Goal: Find specific page/section: Find specific page/section

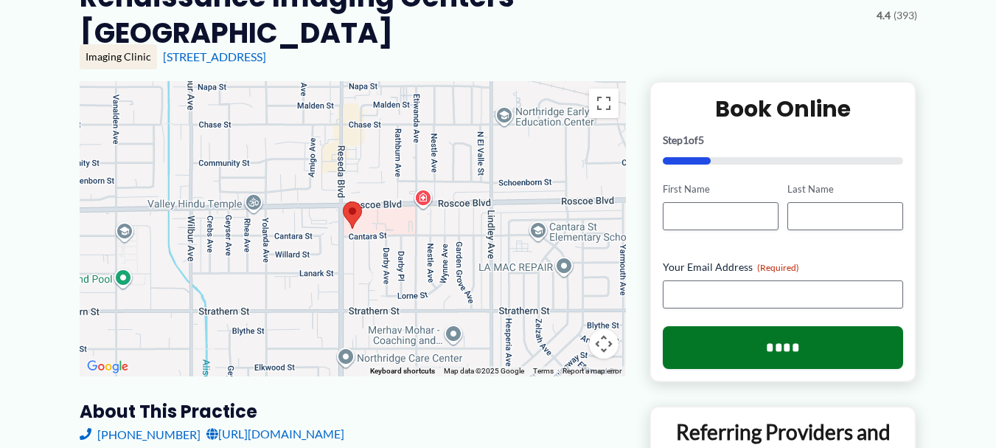
scroll to position [213, 0]
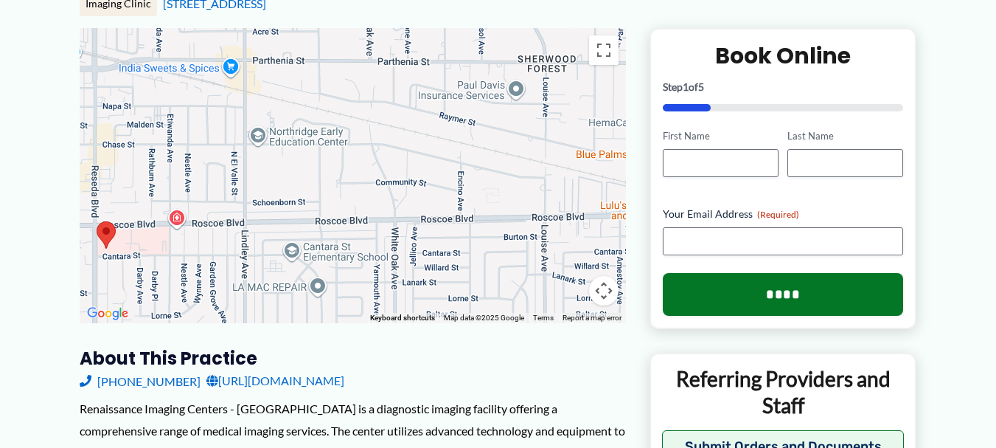
drag, startPoint x: 561, startPoint y: 166, endPoint x: 305, endPoint y: 237, distance: 265.7
click at [305, 237] on div at bounding box center [353, 175] width 546 height 295
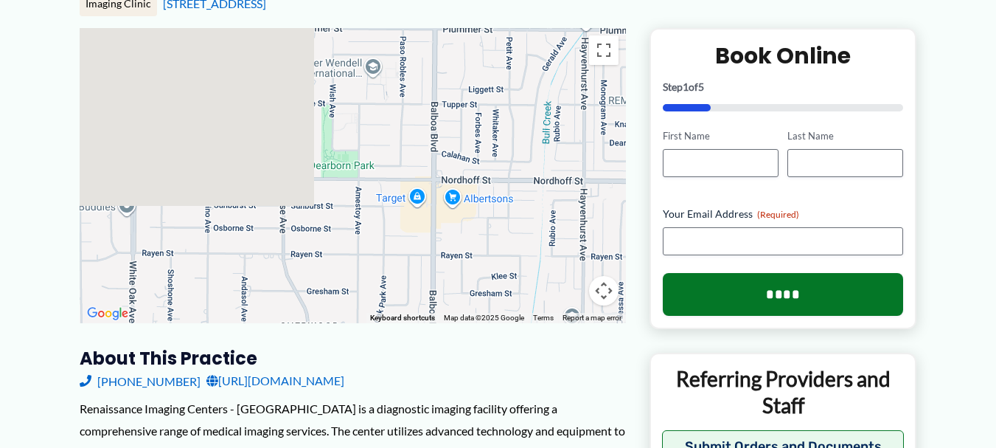
drag, startPoint x: 524, startPoint y: 175, endPoint x: 290, endPoint y: 443, distance: 356.4
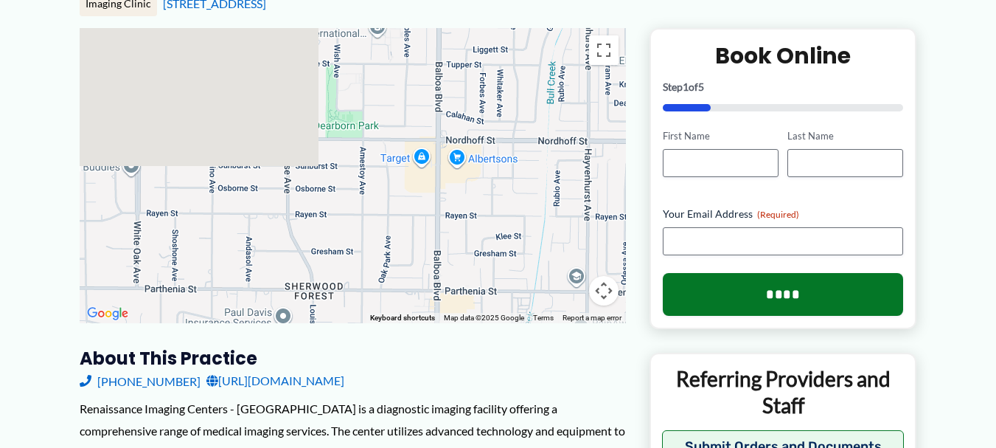
drag, startPoint x: 434, startPoint y: 172, endPoint x: 438, endPoint y: 133, distance: 39.3
click at [438, 133] on div at bounding box center [353, 175] width 546 height 295
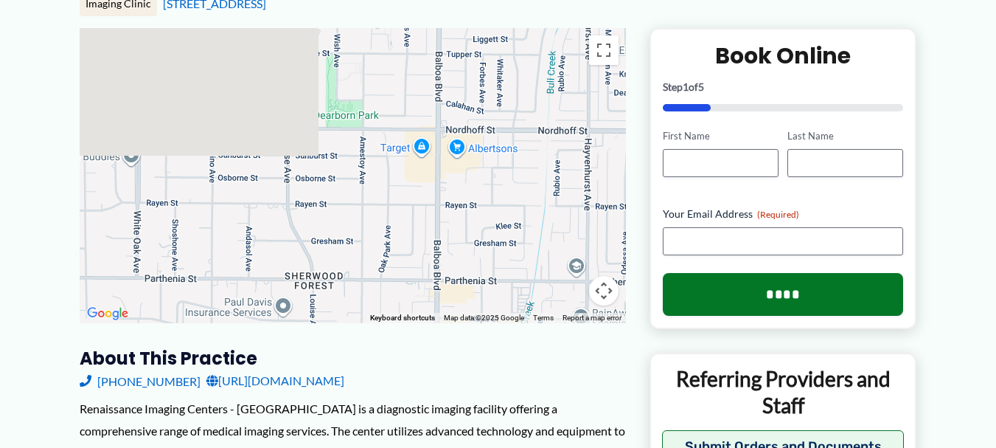
click at [477, 320] on div at bounding box center [353, 175] width 546 height 295
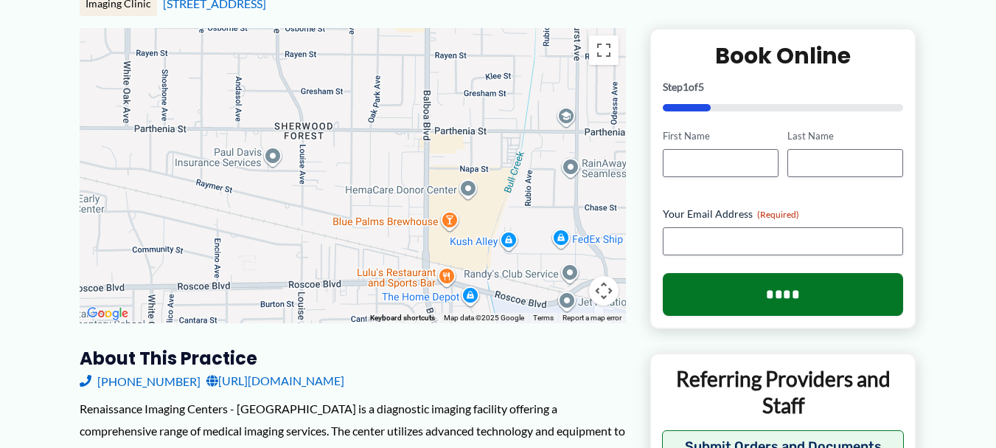
drag, startPoint x: 477, startPoint y: 320, endPoint x: 463, endPoint y: 160, distance: 160.6
click at [463, 161] on div at bounding box center [353, 175] width 546 height 295
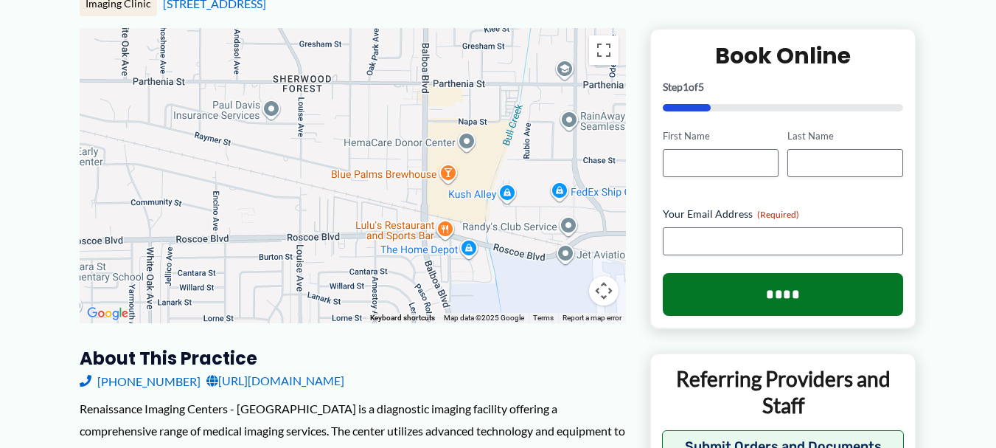
drag, startPoint x: 475, startPoint y: 289, endPoint x: 479, endPoint y: 238, distance: 51.1
click at [479, 239] on div at bounding box center [353, 175] width 546 height 295
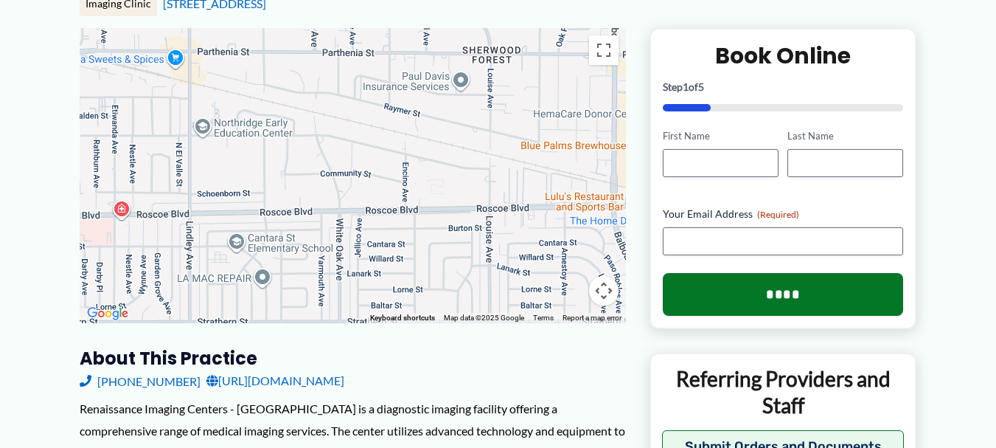
drag, startPoint x: 300, startPoint y: 271, endPoint x: 490, endPoint y: 248, distance: 191.6
click at [490, 248] on div at bounding box center [353, 175] width 546 height 295
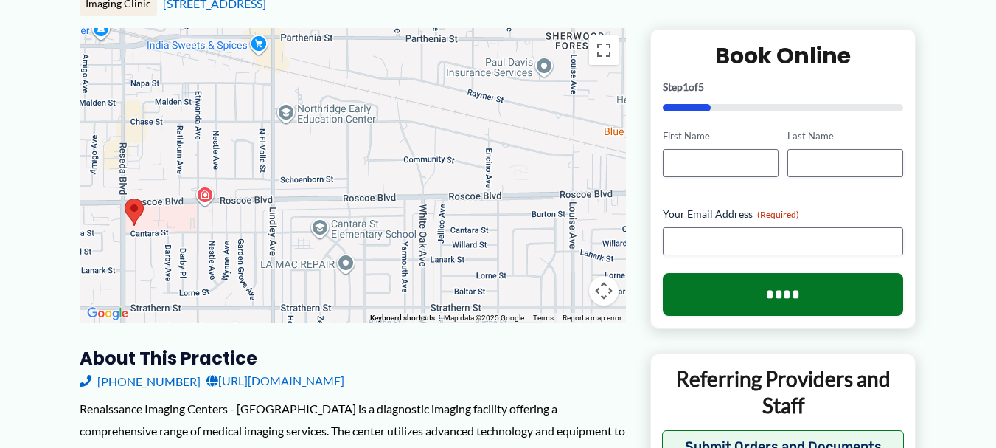
drag, startPoint x: 366, startPoint y: 254, endPoint x: 451, endPoint y: 241, distance: 85.7
click at [451, 241] on div at bounding box center [353, 175] width 546 height 295
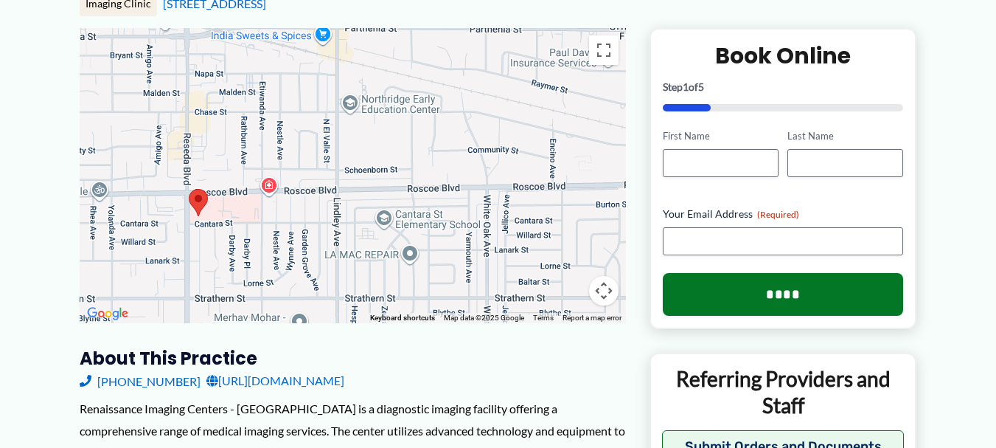
drag, startPoint x: 372, startPoint y: 237, endPoint x: 428, endPoint y: 233, distance: 55.4
click at [427, 233] on div at bounding box center [353, 175] width 546 height 295
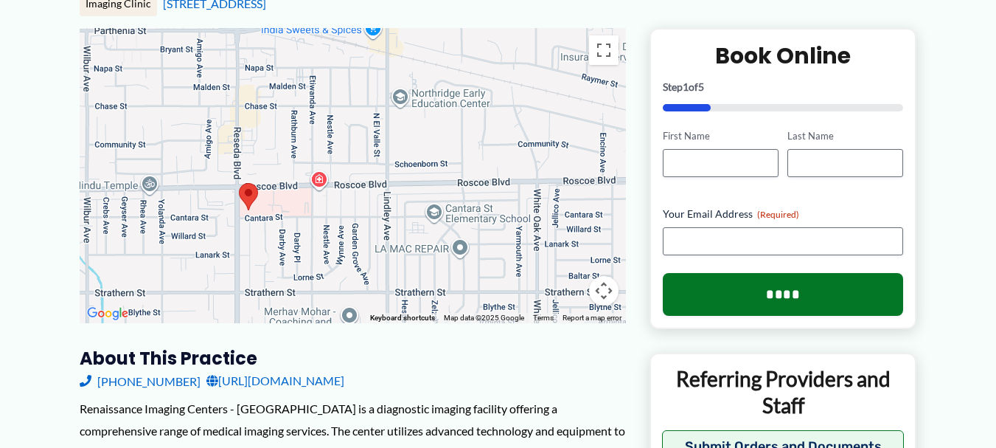
click at [434, 232] on div at bounding box center [353, 175] width 546 height 295
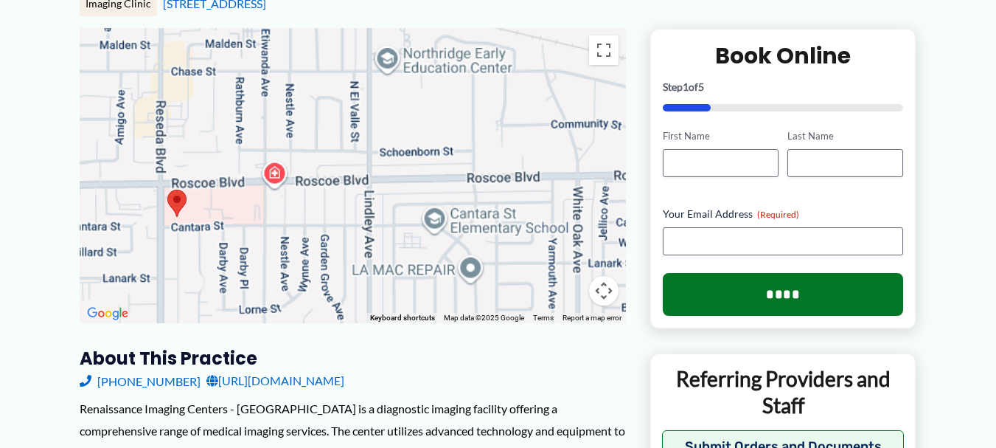
click at [434, 232] on div at bounding box center [353, 175] width 546 height 295
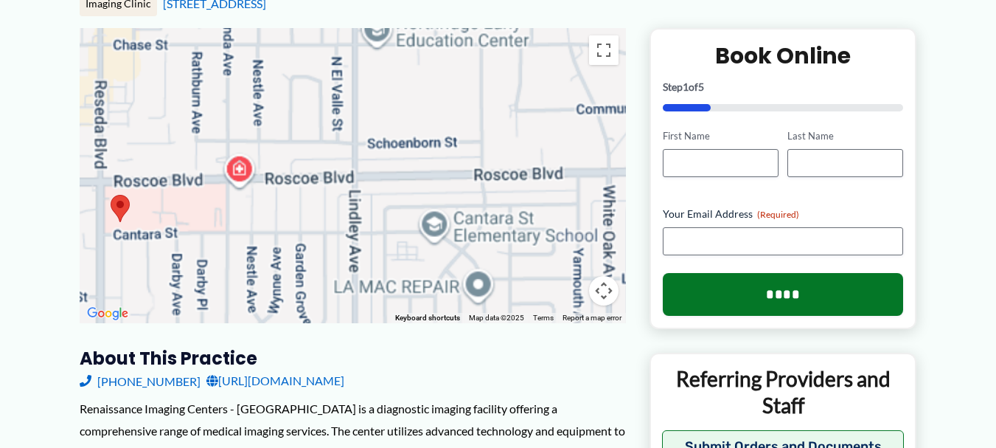
click at [433, 232] on div at bounding box center [353, 175] width 546 height 295
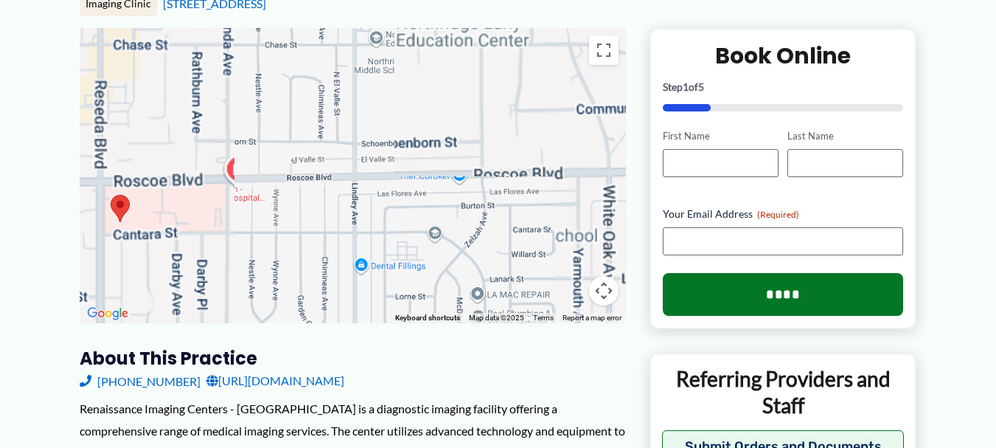
click at [457, 226] on div at bounding box center [353, 175] width 546 height 295
drag, startPoint x: 517, startPoint y: 178, endPoint x: 390, endPoint y: 198, distance: 128.3
click at [389, 198] on div at bounding box center [353, 175] width 546 height 295
